Goal: Information Seeking & Learning: Learn about a topic

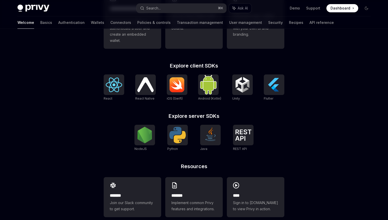
scroll to position [189, 0]
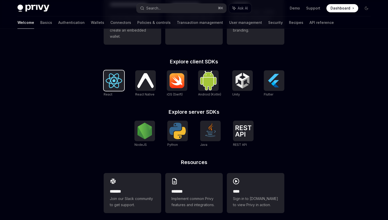
click at [110, 87] on img at bounding box center [114, 80] width 16 height 15
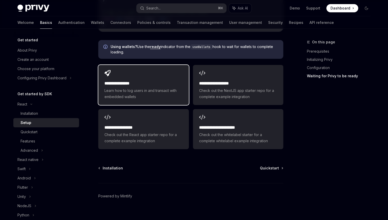
scroll to position [695, 0]
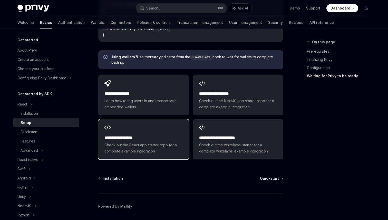
click at [158, 135] on h2 "**********" at bounding box center [144, 138] width 78 height 6
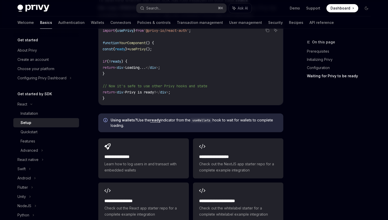
scroll to position [632, 0]
click at [38, 128] on link "Quickstart" at bounding box center [46, 131] width 66 height 9
type textarea "*"
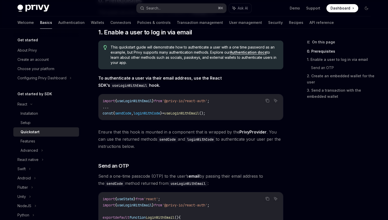
scroll to position [21, 0]
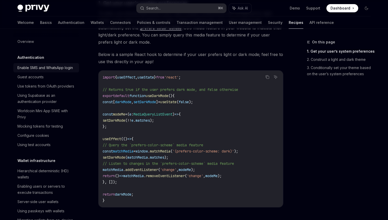
scroll to position [108, 0]
click at [54, 69] on div "Enable SMS and WhatsApp login" at bounding box center [44, 68] width 55 height 6
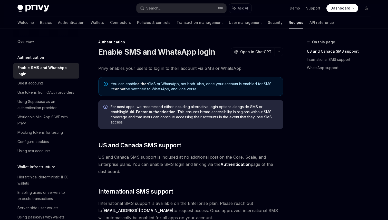
click at [39, 56] on h5 "Authentication" at bounding box center [30, 57] width 27 height 6
click at [47, 80] on div "Guest accounts" at bounding box center [46, 83] width 59 height 6
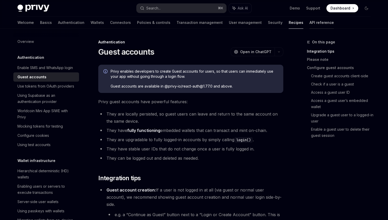
click at [310, 22] on link "API reference" at bounding box center [322, 22] width 24 height 12
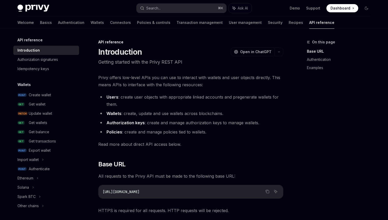
click at [144, 110] on li "Wallets : create, update and use wallets across blockchains." at bounding box center [190, 113] width 185 height 7
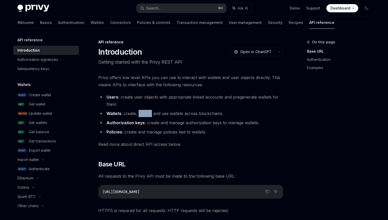
click at [144, 110] on li "Wallets : create, update and use wallets across blockchains." at bounding box center [190, 113] width 185 height 7
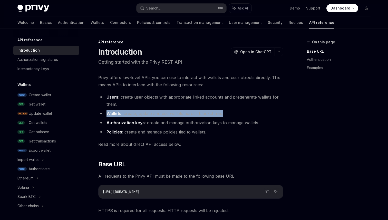
click at [144, 110] on li "Wallets : create, update and use wallets across blockchains." at bounding box center [190, 113] width 185 height 7
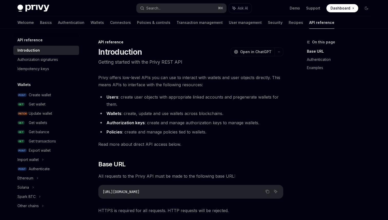
click at [157, 120] on li "Authorization keys : create and manage authorization keys to manage wallets." at bounding box center [190, 122] width 185 height 7
click at [158, 131] on li "Policies : create and manage policies tied to wallets." at bounding box center [190, 131] width 185 height 7
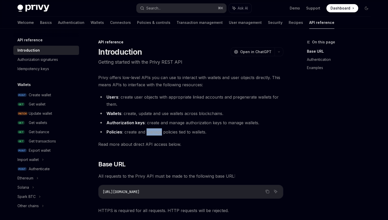
click at [158, 131] on li "Policies : create and manage policies tied to wallets." at bounding box center [190, 131] width 185 height 7
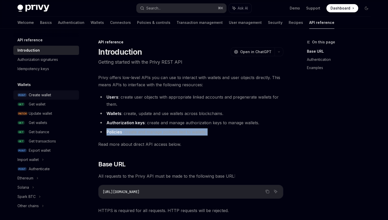
click at [47, 95] on div "Create wallet" at bounding box center [40, 95] width 22 height 6
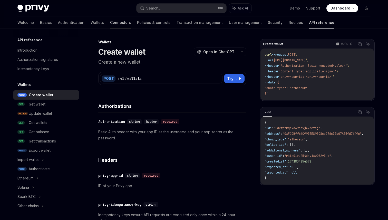
click at [110, 22] on link "Connectors" at bounding box center [120, 22] width 21 height 12
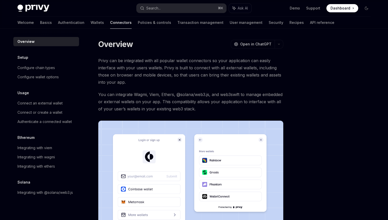
click at [147, 64] on span "Privy can be integrated with all popular wallet connectors so your application …" at bounding box center [190, 71] width 185 height 29
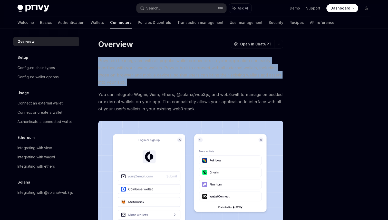
click at [147, 64] on span "Privy can be integrated with all popular wallet connectors so your application …" at bounding box center [190, 71] width 185 height 29
click at [146, 98] on span "You can integrate Wagmi, Viem, Ethers, @solana/web3.js, and web3swift to manage…" at bounding box center [190, 102] width 185 height 22
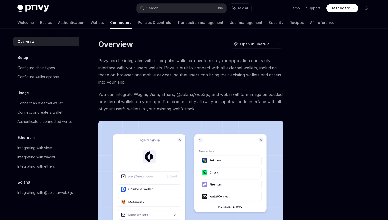
click at [146, 98] on span "You can integrate Wagmi, Viem, Ethers, @solana/web3.js, and web3swift to manage…" at bounding box center [190, 102] width 185 height 22
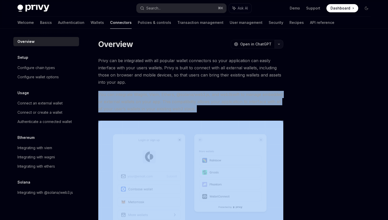
click at [278, 45] on button "button" at bounding box center [279, 44] width 9 height 9
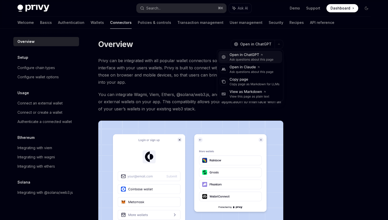
click at [248, 55] on div "Open in ChatGPT" at bounding box center [252, 54] width 44 height 5
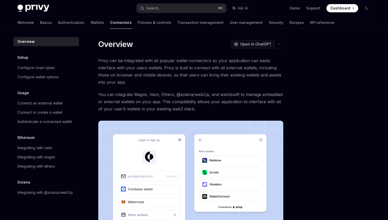
click at [272, 42] on button "OpenAI Open in ChatGPT" at bounding box center [253, 44] width 44 height 9
click at [281, 43] on button "button" at bounding box center [279, 44] width 9 height 9
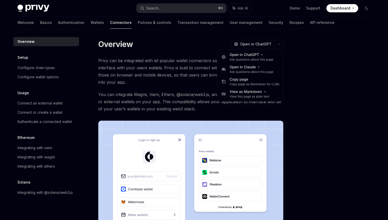
click at [305, 80] on div at bounding box center [336, 129] width 78 height 181
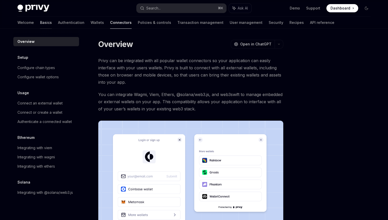
click at [40, 22] on link "Basics" at bounding box center [46, 22] width 12 height 12
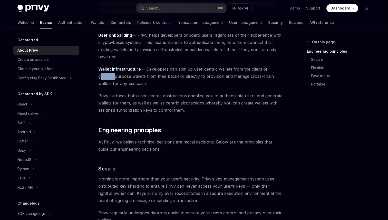
scroll to position [76, 0]
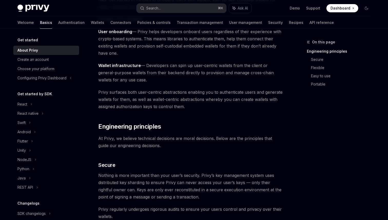
click at [263, 101] on span "Privy surfaces both user-centric abstractions enabling you to authenticate user…" at bounding box center [190, 100] width 185 height 22
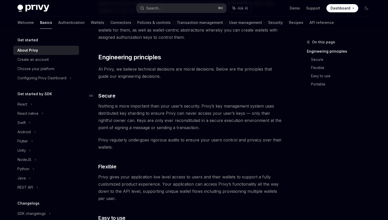
scroll to position [138, 0]
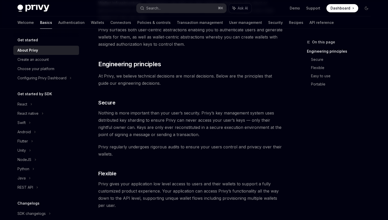
click at [209, 72] on div "Privy builds authentication and wallet infrastructure to enable better products…" at bounding box center [190, 192] width 185 height 531
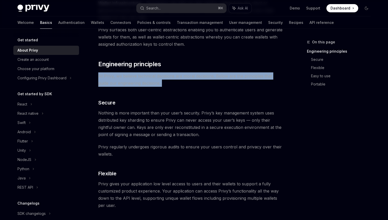
click at [212, 79] on span "At Privy, we believe technical decisions are moral decisions. Below are the pri…" at bounding box center [190, 79] width 185 height 14
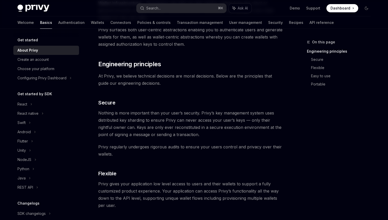
click at [207, 76] on span "At Privy, we believe technical decisions are moral decisions. Below are the pri…" at bounding box center [190, 79] width 185 height 14
click at [193, 66] on h2 "​ Engineering principles" at bounding box center [190, 64] width 185 height 8
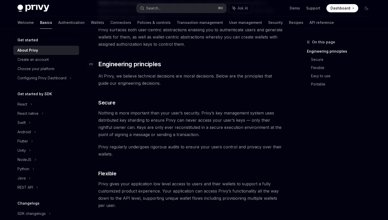
click at [193, 66] on h2 "​ Engineering principles" at bounding box center [190, 64] width 185 height 8
click at [193, 78] on span "At Privy, we believe technical decisions are moral decisions. Below are the pri…" at bounding box center [190, 79] width 185 height 14
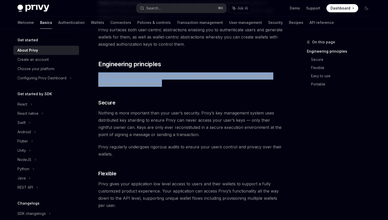
click at [193, 78] on span "At Privy, we believe technical decisions are moral decisions. Below are the pri…" at bounding box center [190, 79] width 185 height 14
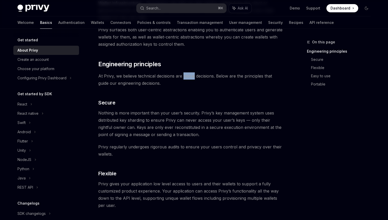
click at [193, 78] on span "At Privy, we believe technical decisions are moral decisions. Below are the pri…" at bounding box center [190, 79] width 185 height 14
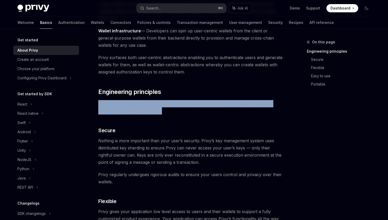
scroll to position [0, 0]
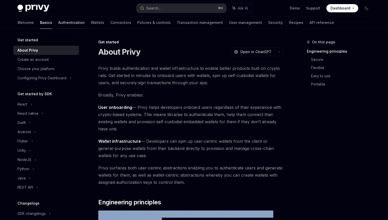
click at [58, 23] on link "Authentication" at bounding box center [71, 22] width 26 height 12
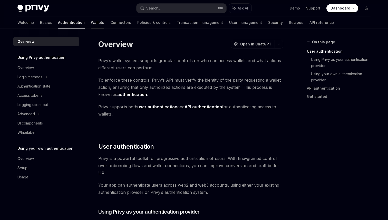
click at [91, 24] on link "Wallets" at bounding box center [97, 22] width 13 height 12
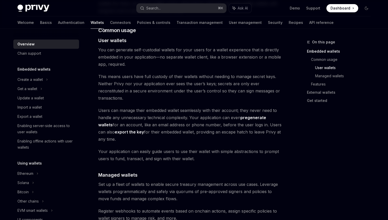
scroll to position [352, 0]
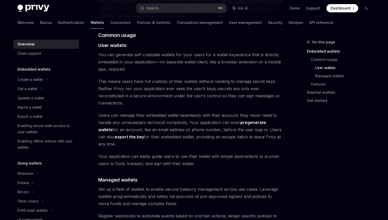
click at [259, 120] on link "pregenerate wallets" at bounding box center [182, 126] width 168 height 13
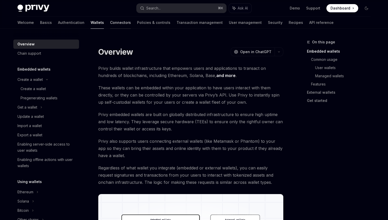
click at [110, 22] on link "Connectors" at bounding box center [120, 22] width 21 height 12
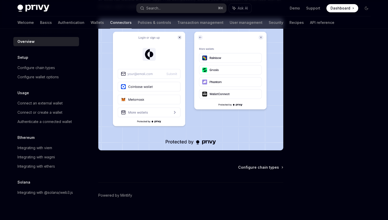
scroll to position [109, 0]
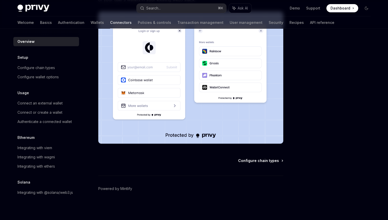
click at [262, 163] on span "Configure chain types" at bounding box center [258, 160] width 41 height 5
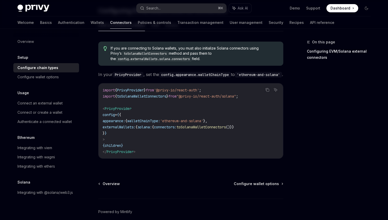
scroll to position [124, 0]
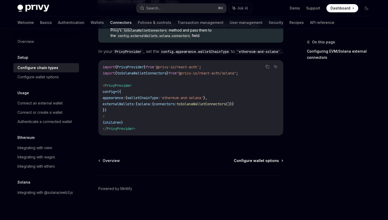
click at [264, 160] on span "Configure wallet options" at bounding box center [256, 160] width 45 height 5
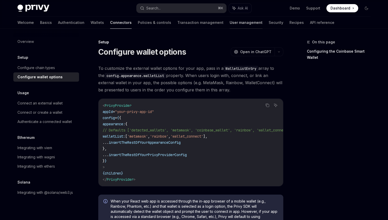
click at [230, 21] on link "User management" at bounding box center [246, 22] width 33 height 12
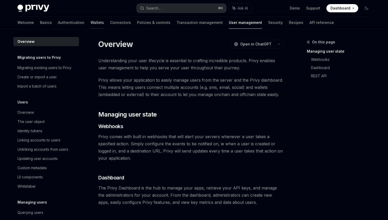
click at [91, 22] on link "Wallets" at bounding box center [97, 22] width 13 height 12
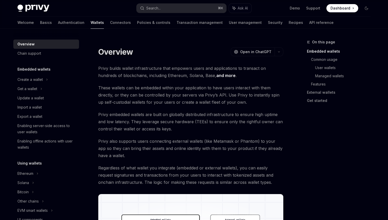
click at [36, 7] on img at bounding box center [33, 8] width 32 height 7
type textarea "*"
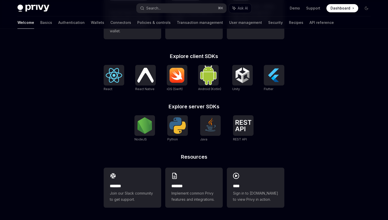
scroll to position [192, 0]
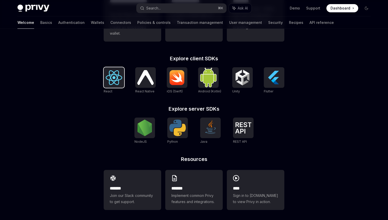
click at [119, 85] on img at bounding box center [114, 77] width 16 height 15
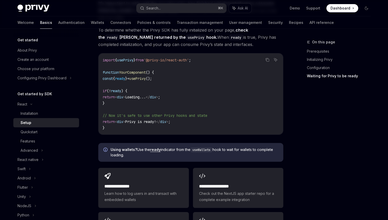
scroll to position [603, 0]
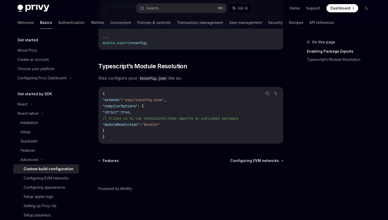
scroll to position [460, 0]
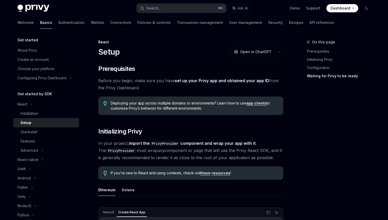
scroll to position [603, 0]
